Goal: Task Accomplishment & Management: Complete application form

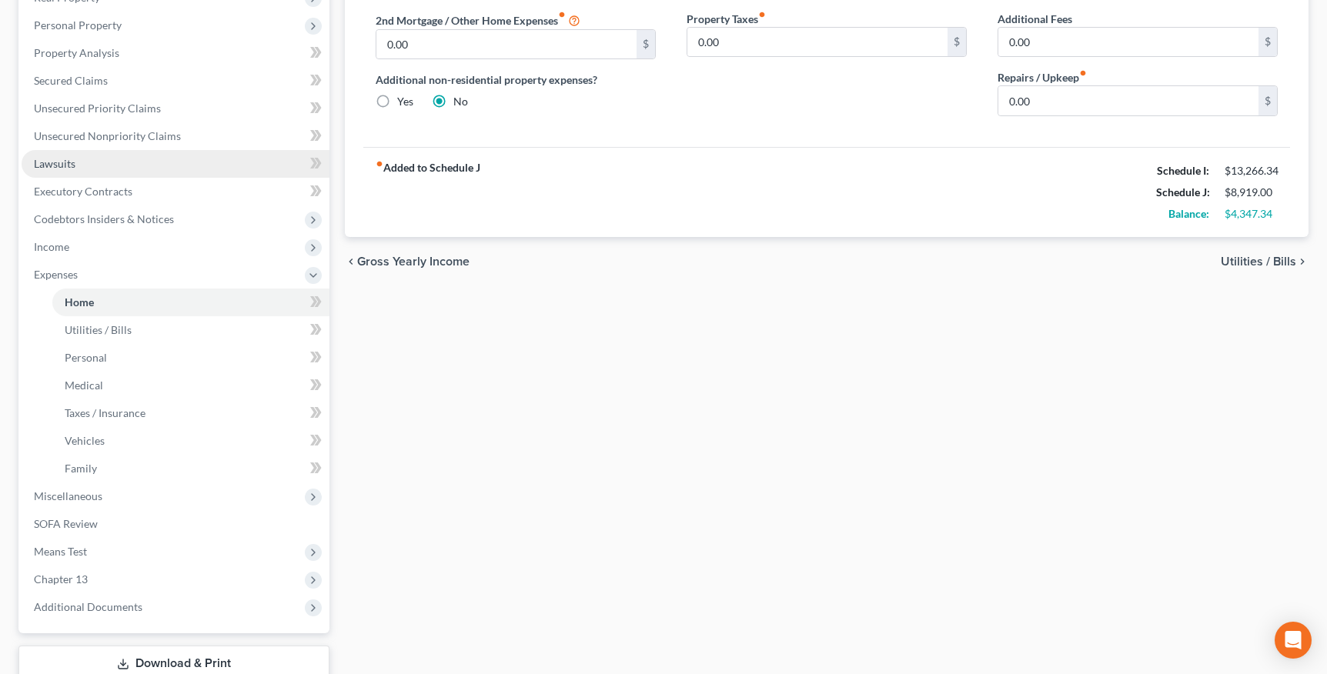
scroll to position [392, 0]
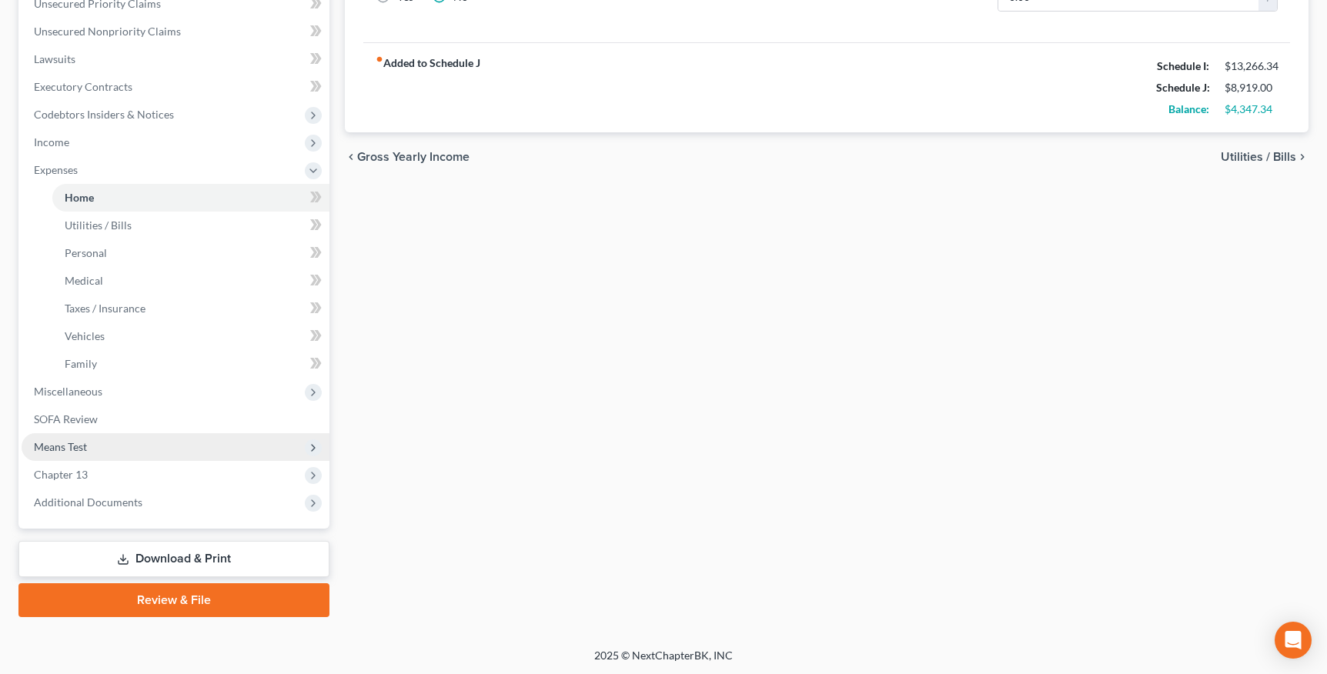
click at [85, 443] on span "Means Test" at bounding box center [60, 446] width 53 height 13
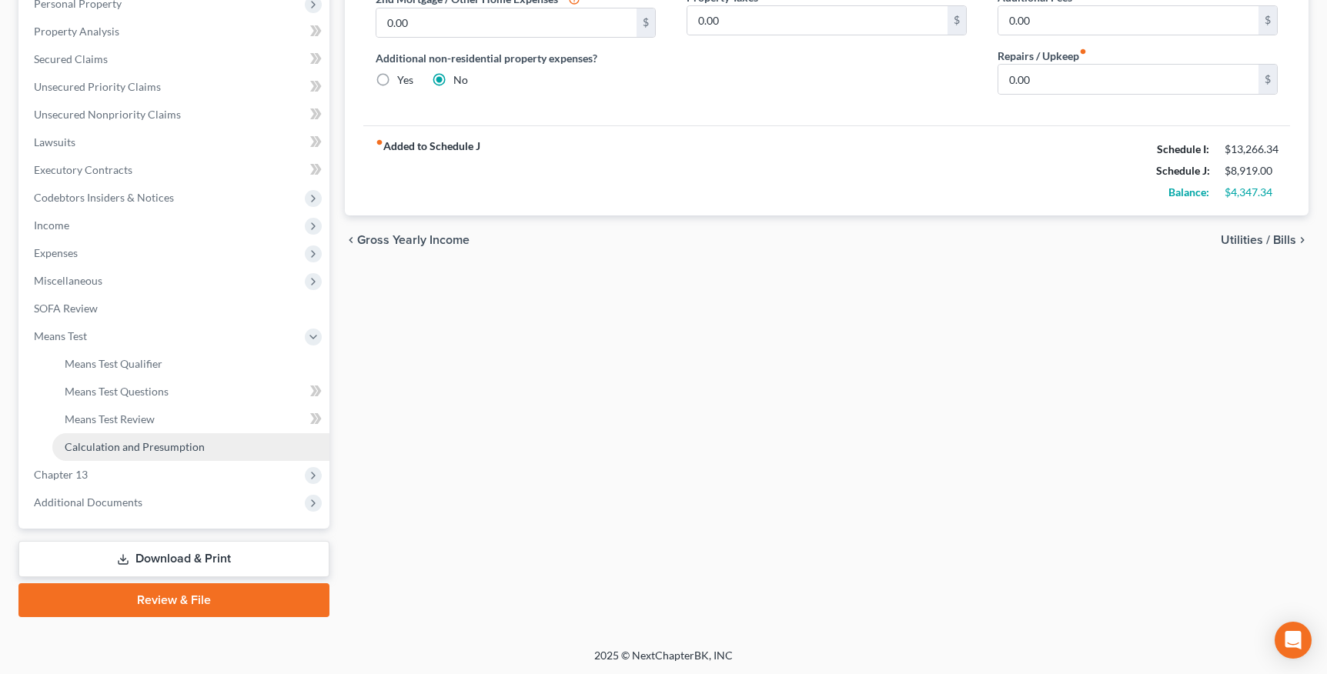
click at [139, 450] on span "Calculation and Presumption" at bounding box center [135, 446] width 140 height 13
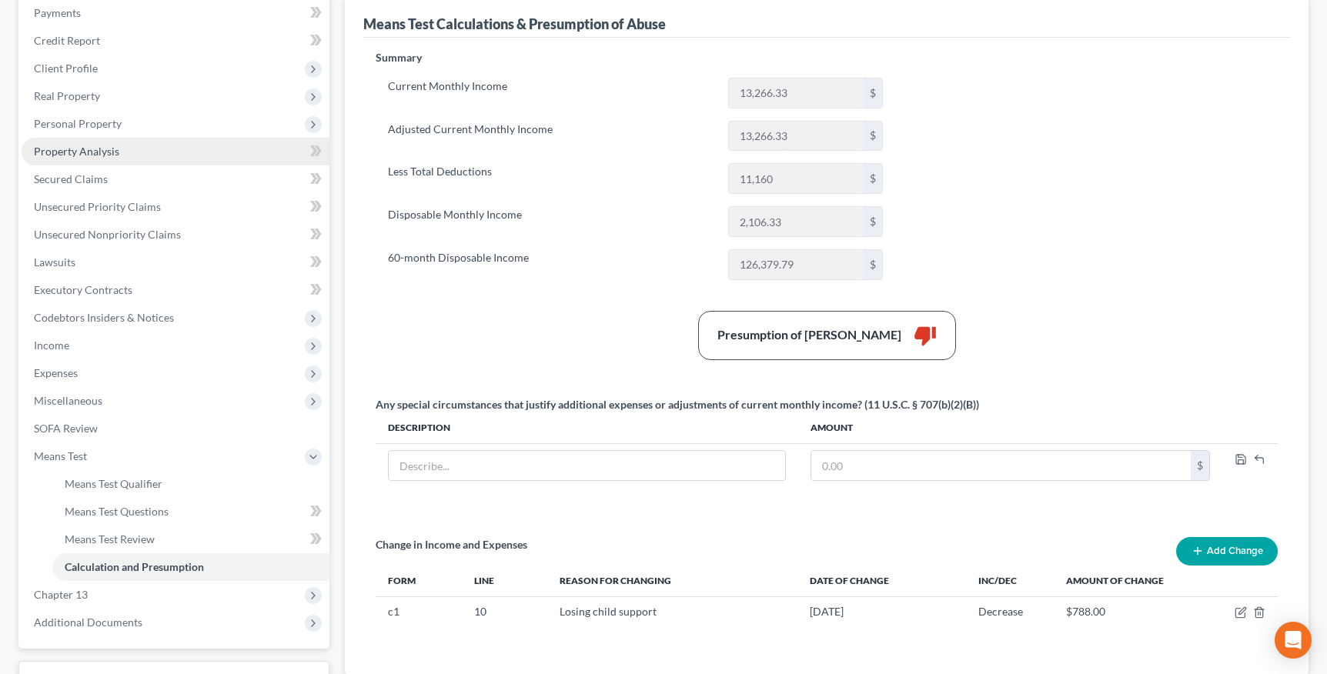
scroll to position [169, 0]
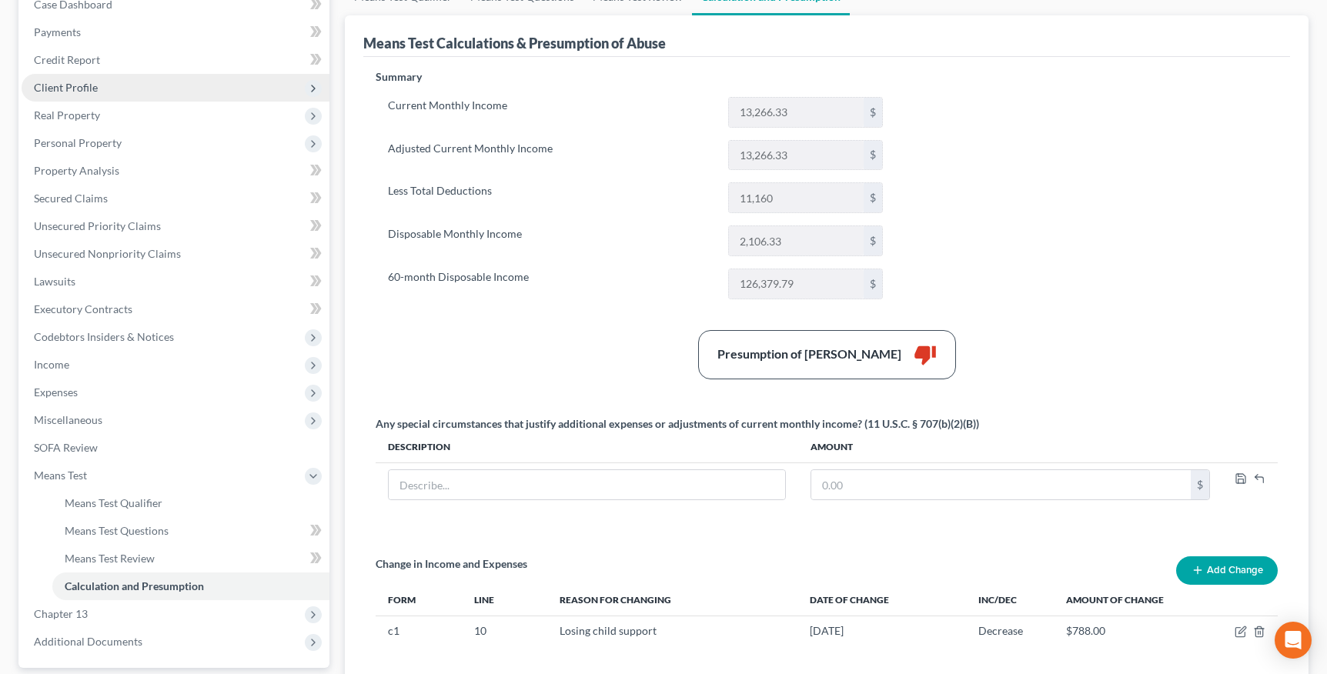
click at [104, 89] on span "Client Profile" at bounding box center [176, 88] width 308 height 28
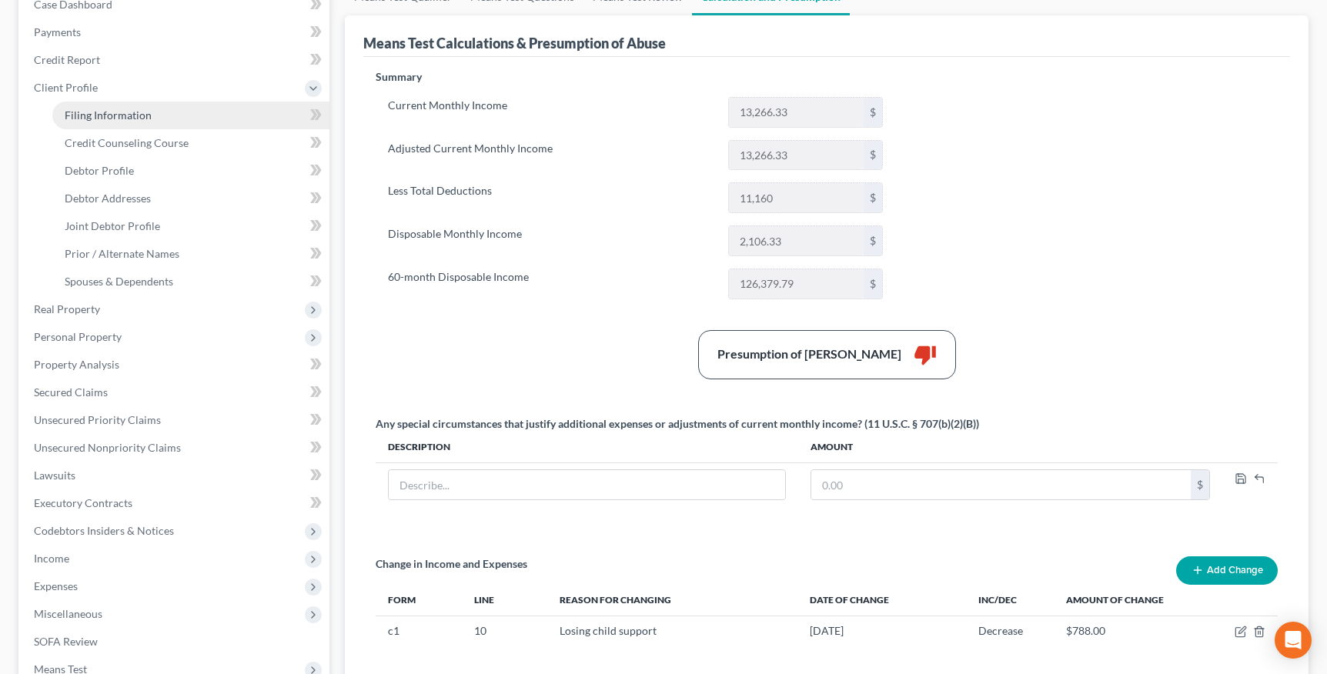
click at [122, 112] on span "Filing Information" at bounding box center [108, 115] width 87 height 13
select select "1"
select select "3"
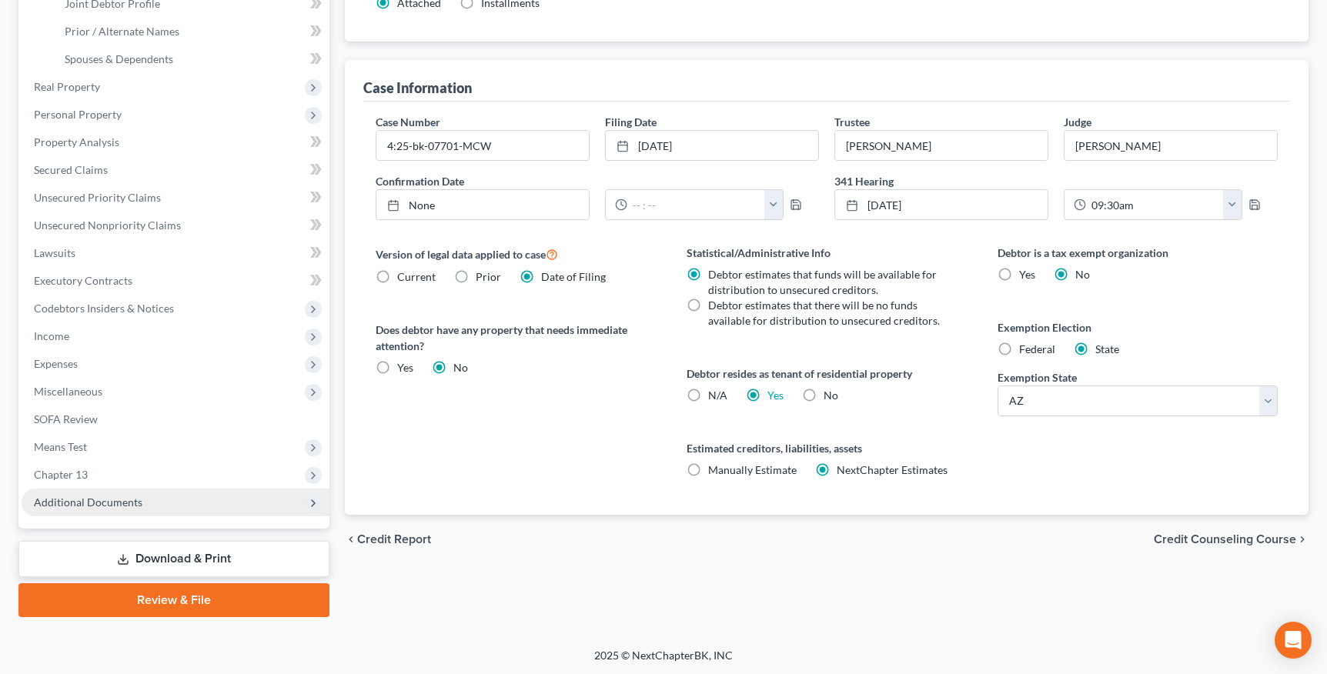
scroll to position [392, 0]
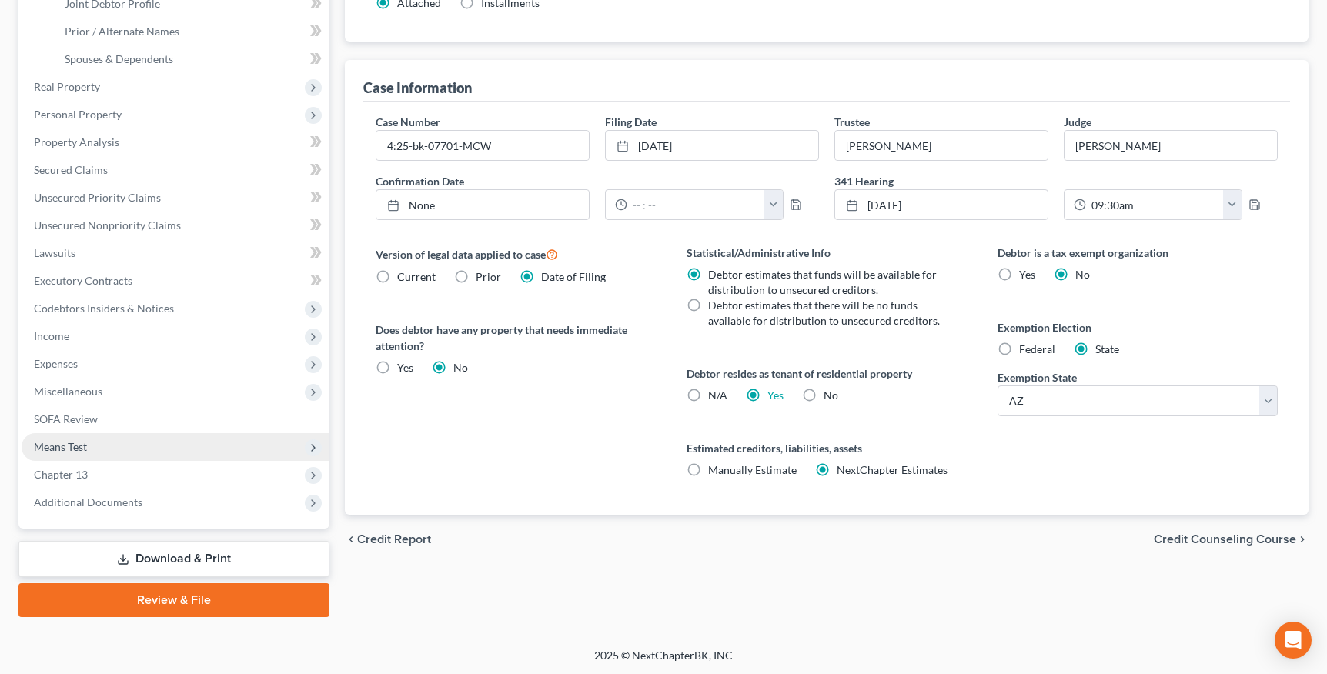
click at [82, 445] on span "Means Test" at bounding box center [60, 446] width 53 height 13
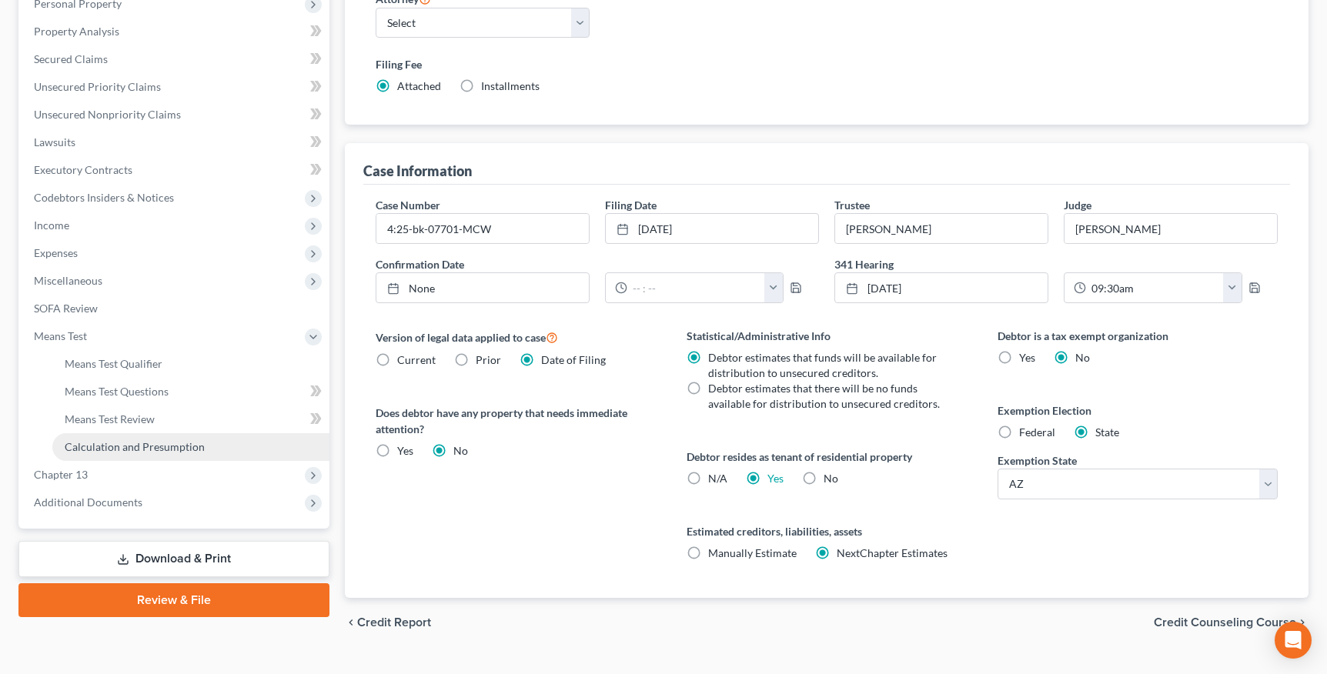
click at [132, 446] on span "Calculation and Presumption" at bounding box center [135, 446] width 140 height 13
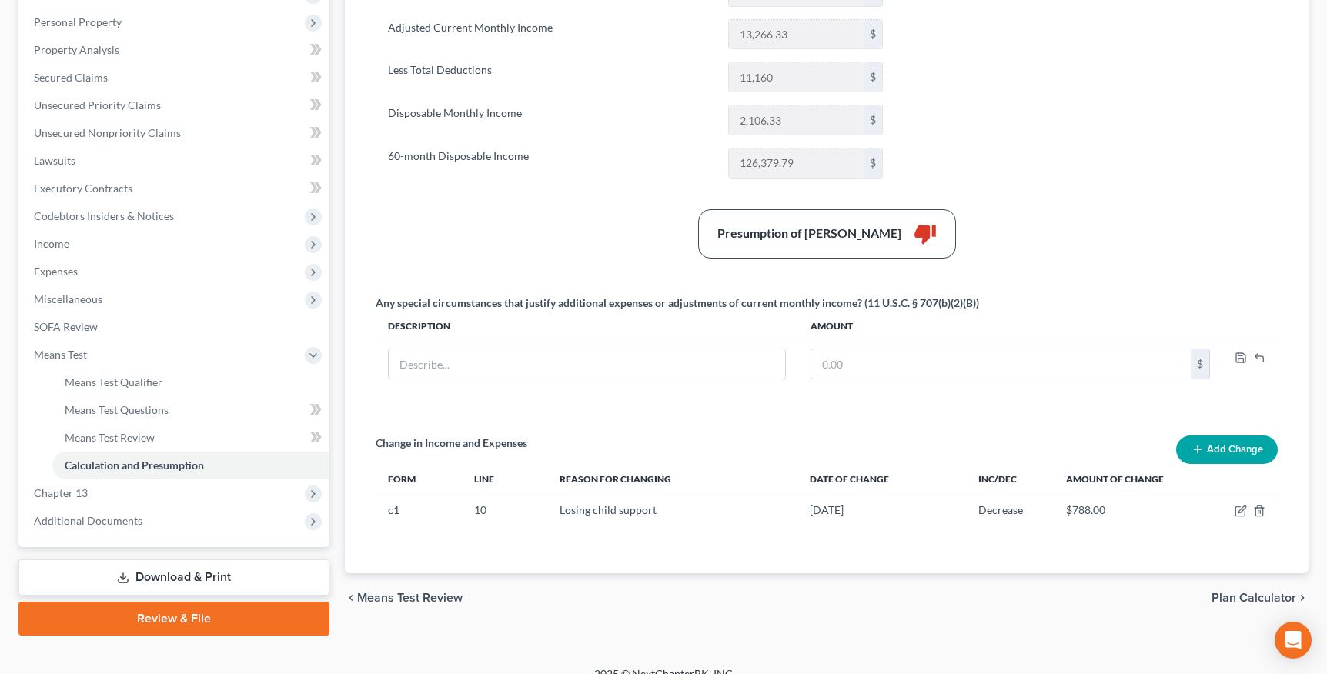
scroll to position [267, 0]
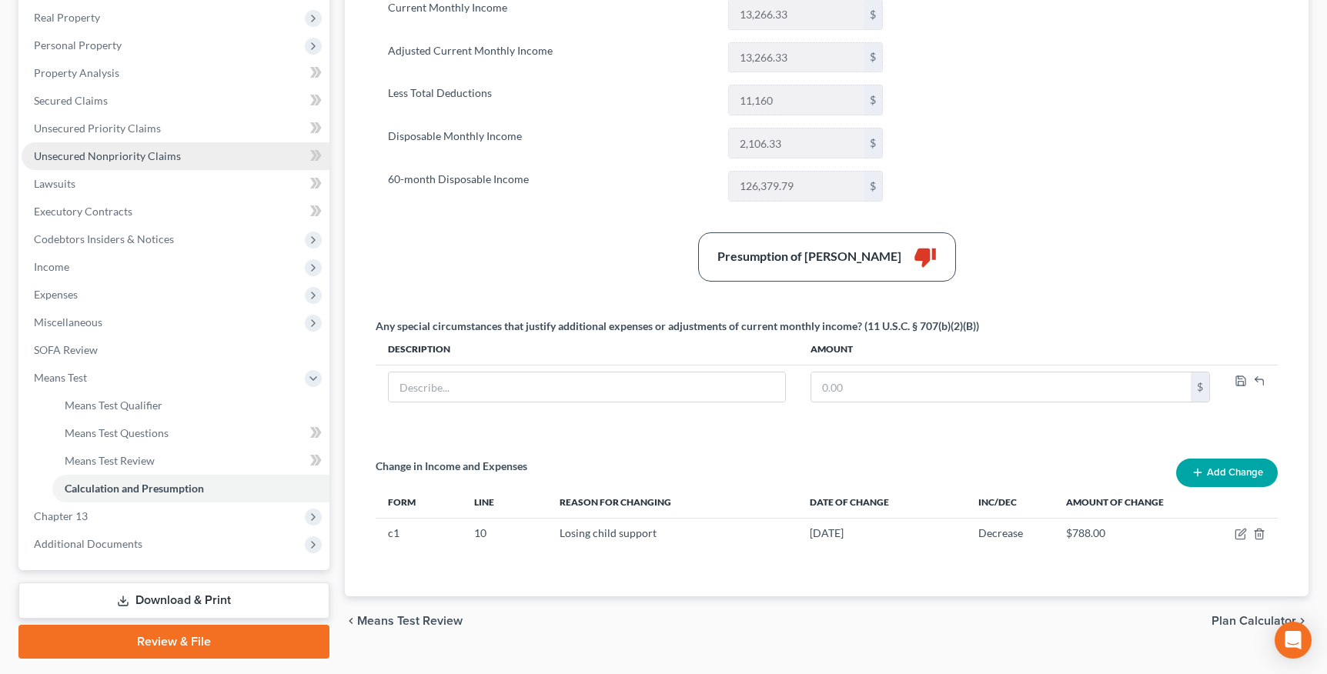
click at [122, 152] on span "Unsecured Nonpriority Claims" at bounding box center [107, 155] width 147 height 13
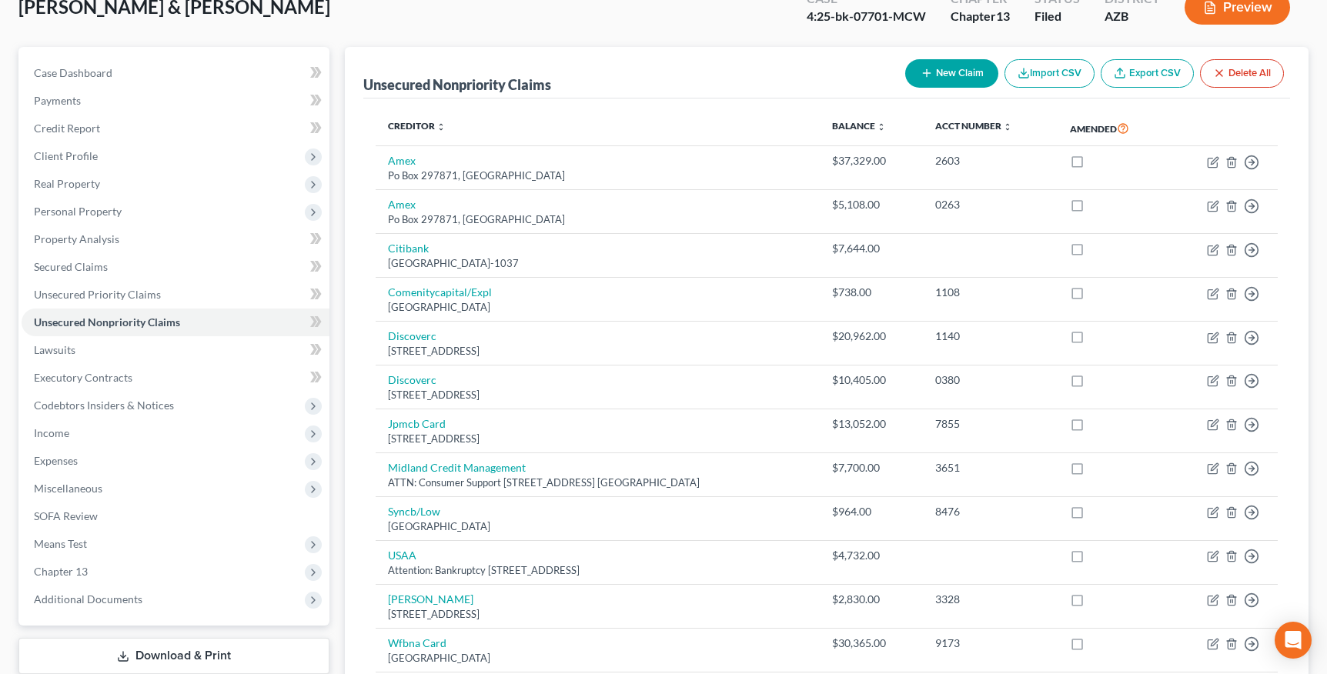
scroll to position [309, 0]
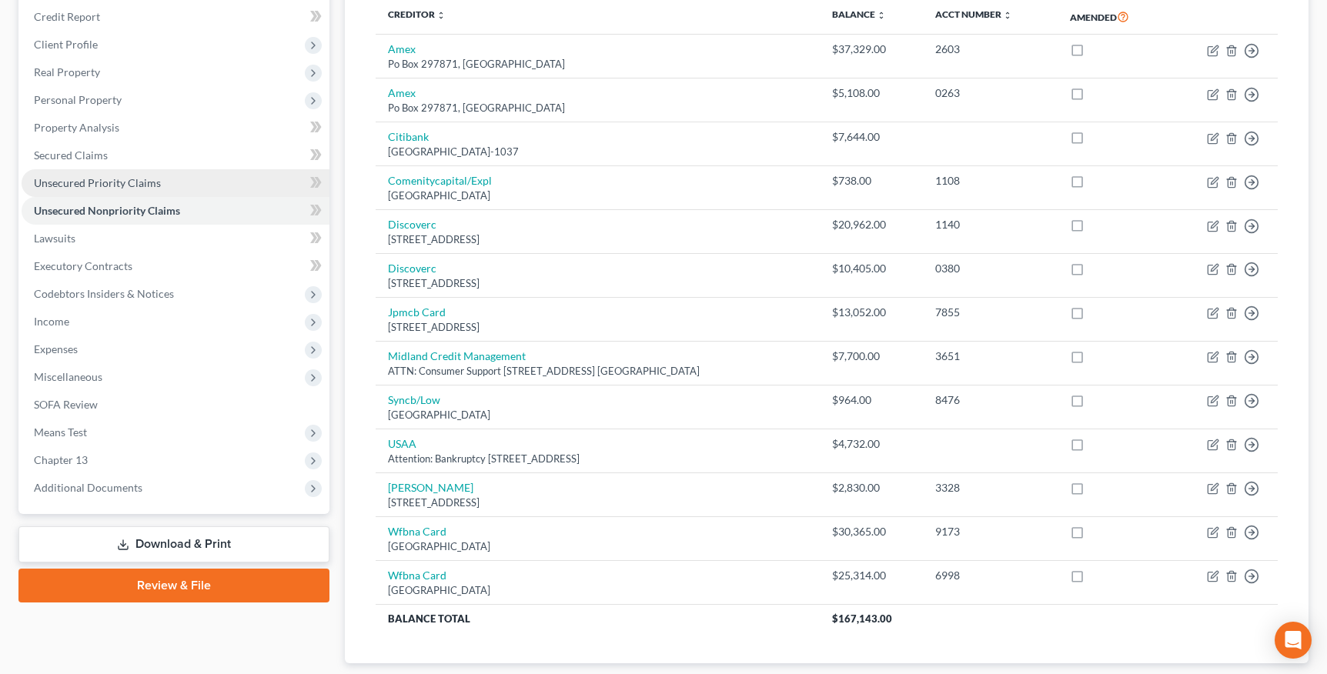
click at [113, 173] on link "Unsecured Priority Claims" at bounding box center [176, 183] width 308 height 28
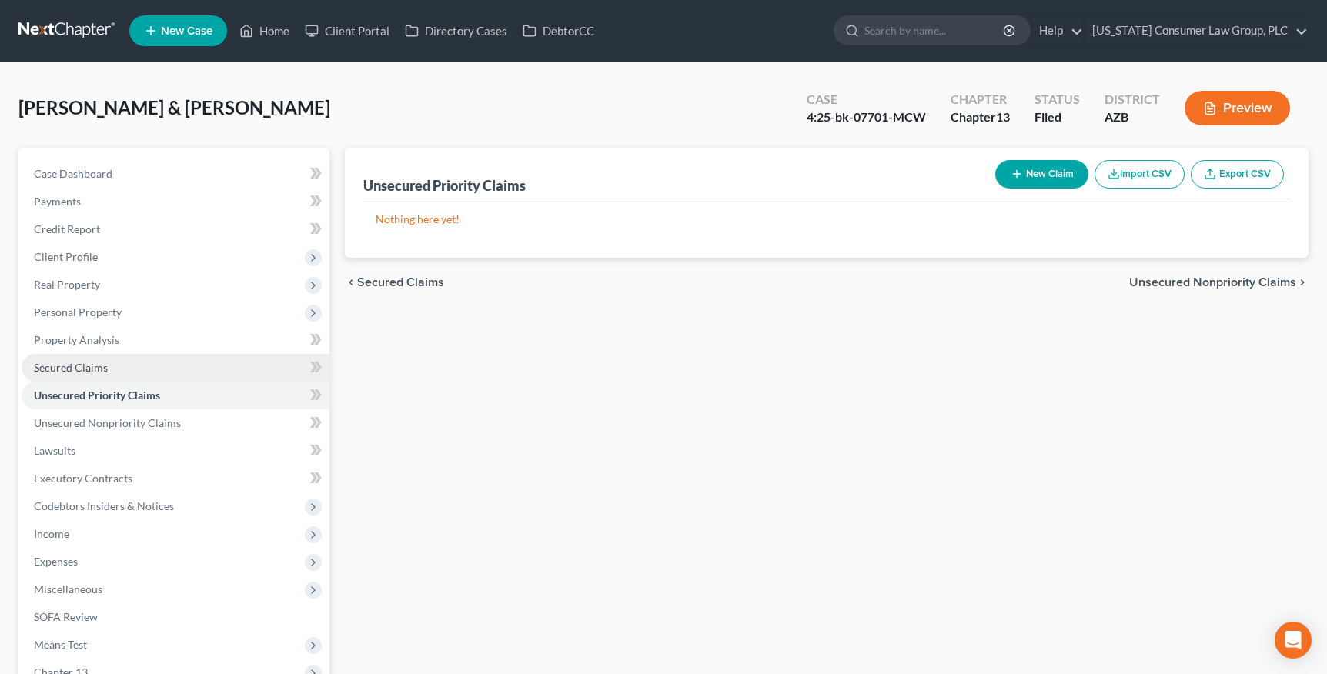
click at [82, 366] on span "Secured Claims" at bounding box center [71, 367] width 74 height 13
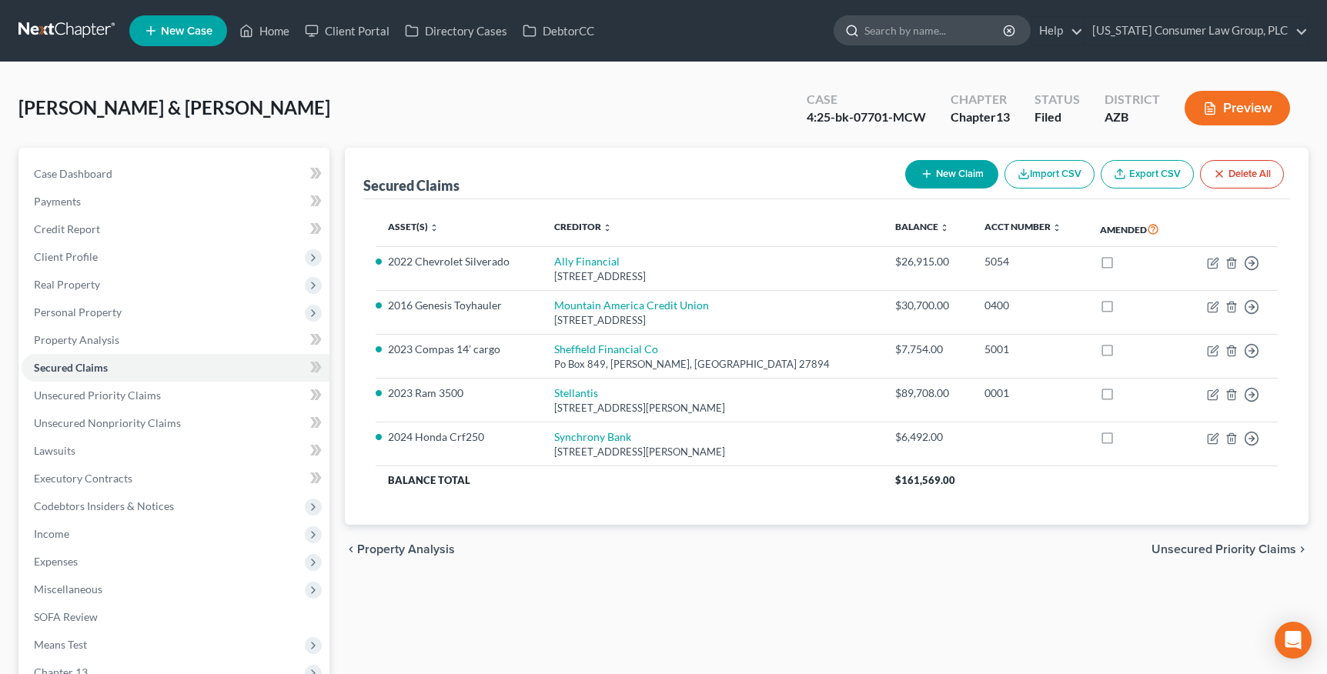
click at [912, 38] on input "search" at bounding box center [935, 30] width 141 height 28
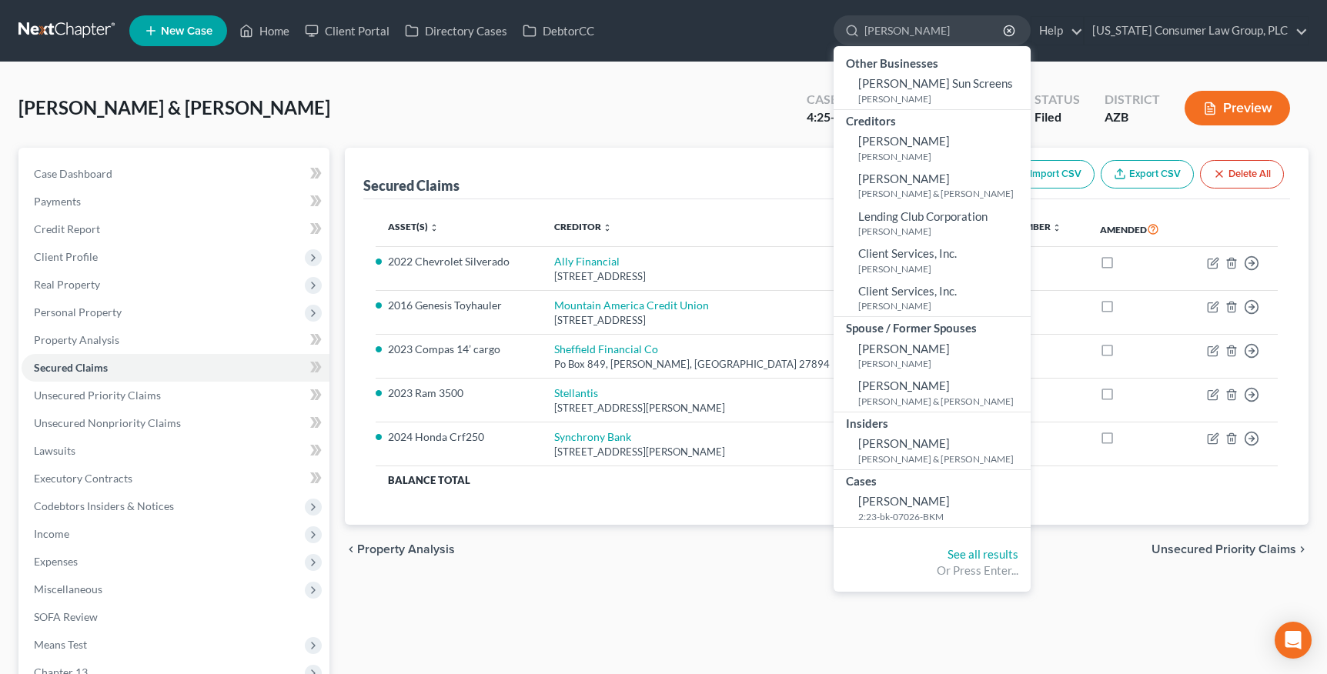
type input "[PERSON_NAME]"
